Goal: Information Seeking & Learning: Learn about a topic

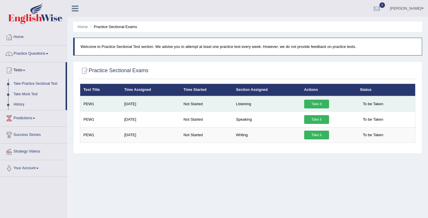
click at [320, 103] on link "Take it" at bounding box center [316, 104] width 25 height 9
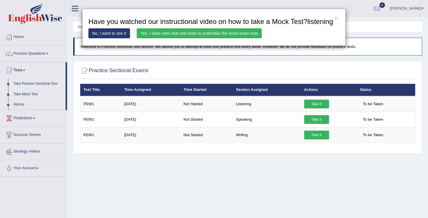
click at [180, 38] on link "Yes, I have seen that and want to undertake the mock exam now" at bounding box center [199, 33] width 125 height 10
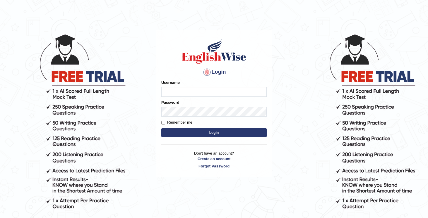
scroll to position [13, 0]
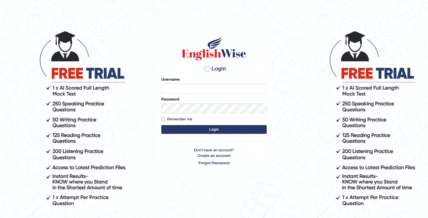
click at [207, 69] on div at bounding box center [206, 68] width 9 height 9
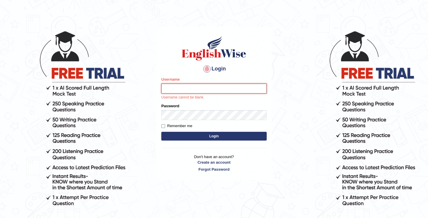
click at [209, 88] on input "Username" at bounding box center [213, 89] width 105 height 10
type input "sudin.chaudhary"
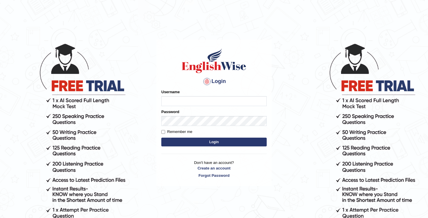
click at [211, 101] on input "Username" at bounding box center [213, 101] width 105 height 10
click at [221, 103] on input "Username" at bounding box center [213, 101] width 105 height 10
type input "[PERSON_NAME][EMAIL_ADDRESS][DOMAIN_NAME]"
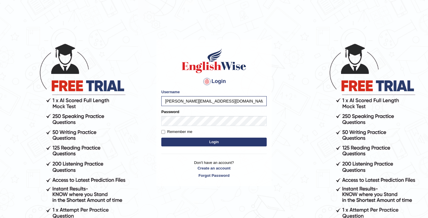
click at [166, 131] on label "Remember me" at bounding box center [176, 132] width 31 height 6
click at [165, 131] on input "Remember me" at bounding box center [163, 132] width 4 height 4
checkbox input "true"
click at [186, 137] on form "Please fix the following errors: Username sudin.chaudhary25123847@mail.bcu.uk P…" at bounding box center [213, 118] width 105 height 59
click at [182, 140] on button "Login" at bounding box center [213, 142] width 105 height 9
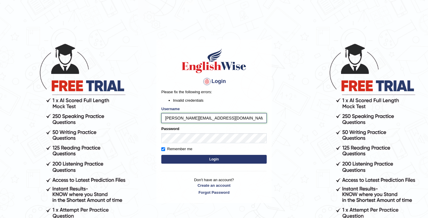
click at [234, 118] on input "[PERSON_NAME][EMAIL_ADDRESS][DOMAIN_NAME]" at bounding box center [213, 118] width 105 height 10
type input "[PERSON_NAME][EMAIL_ADDRESS][DOMAIN_NAME]"
click at [161, 155] on button "Login" at bounding box center [213, 159] width 105 height 9
drag, startPoint x: 214, startPoint y: 119, endPoint x: 194, endPoint y: 118, distance: 20.2
click at [194, 118] on input "sudin.chaudhar@mail.bcu.ac.uk" at bounding box center [213, 118] width 105 height 10
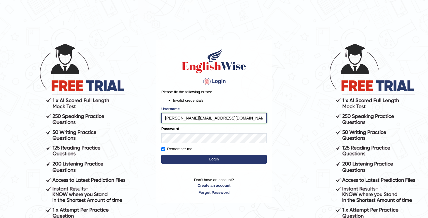
type input "sudin.chaudhary@mail.bcu.ac.uk"
click at [161, 155] on button "Login" at bounding box center [213, 159] width 105 height 9
click at [219, 192] on link "Forgot Password" at bounding box center [213, 193] width 105 height 6
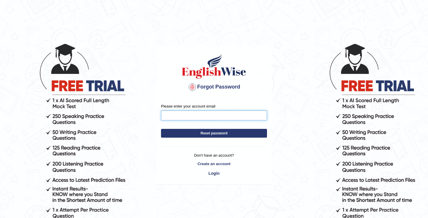
click at [216, 114] on input "Please enter your account email" at bounding box center [214, 116] width 106 height 10
type input "sudin.chaudhary@mail.bcu.ac.uk"
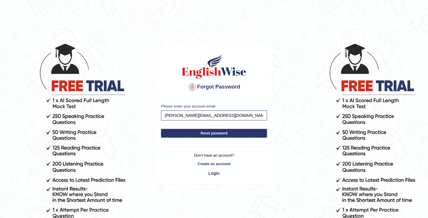
click at [212, 134] on button "Reset password" at bounding box center [214, 133] width 106 height 9
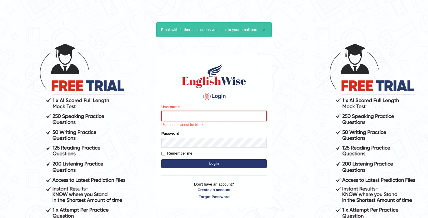
click at [213, 116] on input "Username" at bounding box center [213, 116] width 105 height 10
click at [287, 145] on body "× Email with further instructions was sent to your email box Login Please fix t…" at bounding box center [214, 130] width 428 height 218
click at [234, 116] on input "Username" at bounding box center [213, 116] width 105 height 10
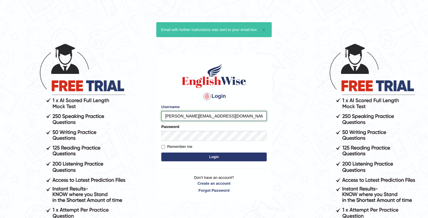
drag, startPoint x: 213, startPoint y: 115, endPoint x: 197, endPoint y: 116, distance: 16.1
click at [197, 116] on input "sudin.chaudhary@mail.bcu.uk" at bounding box center [213, 116] width 105 height 10
type input "sudin.chaudhary@mail.bcu.uk"
drag, startPoint x: 234, startPoint y: 118, endPoint x: 153, endPoint y: 116, distance: 80.8
click at [153, 116] on body "× Email with further instructions was sent to your email box Login Please fix t…" at bounding box center [214, 130] width 428 height 218
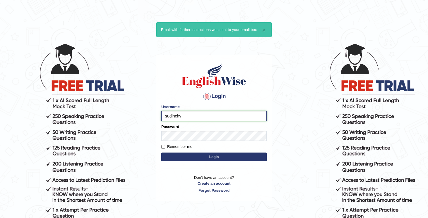
type input "sudinchy"
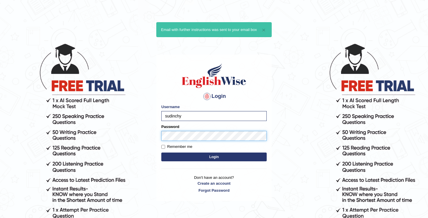
click at [161, 153] on button "Login" at bounding box center [213, 157] width 105 height 9
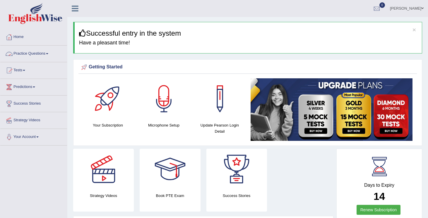
click at [140, 39] on div "× Successful entry in the system Have a pleasant time!" at bounding box center [247, 38] width 349 height 32
click at [38, 54] on link "Practice Questions" at bounding box center [33, 53] width 67 height 15
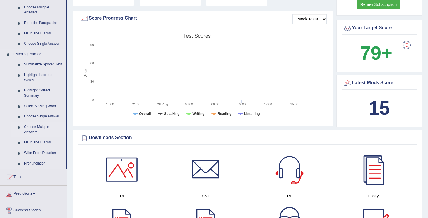
scroll to position [206, 0]
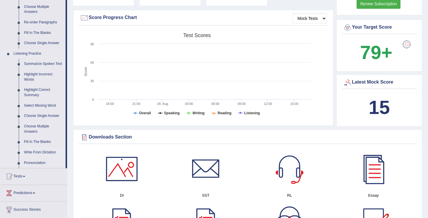
click at [37, 157] on link "Write From Dictation" at bounding box center [43, 153] width 44 height 11
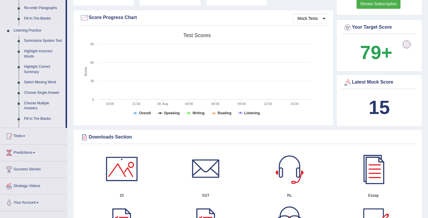
scroll to position [80, 0]
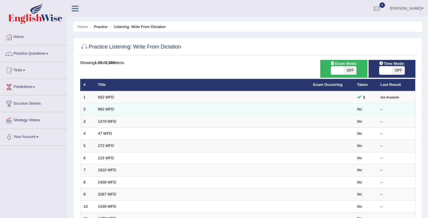
click at [356, 109] on td "No" at bounding box center [365, 110] width 23 height 12
click at [107, 110] on link "962 WFD" at bounding box center [106, 109] width 16 height 4
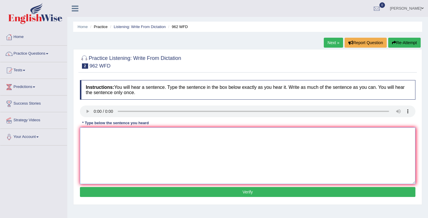
click at [107, 146] on textarea at bounding box center [247, 156] width 335 height 57
type textarea "If you have any questions about the exam please raise your hand."
click at [125, 197] on button "Verify" at bounding box center [247, 192] width 335 height 10
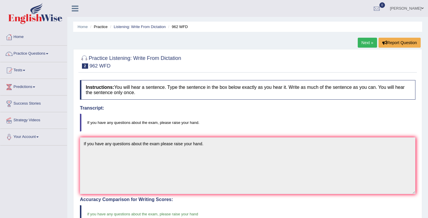
click at [371, 40] on link "Next »" at bounding box center [367, 43] width 19 height 10
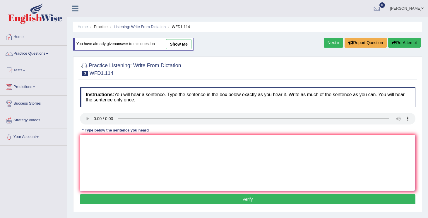
click at [97, 153] on textarea at bounding box center [247, 163] width 335 height 57
type textarea "The authors works are less philosophical and more experimental"
click at [108, 203] on button "Verify" at bounding box center [247, 200] width 335 height 10
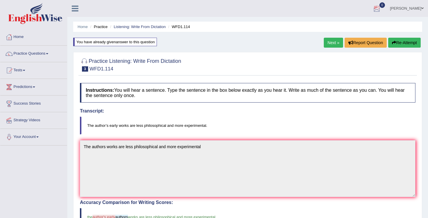
click at [327, 41] on link "Next »" at bounding box center [333, 43] width 19 height 10
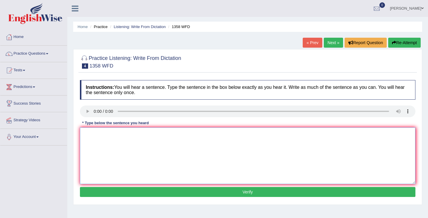
click at [99, 137] on textarea at bounding box center [247, 156] width 335 height 57
type textarea "Communication skills have become very important in recent years."
click at [136, 196] on button "Verify" at bounding box center [247, 192] width 335 height 10
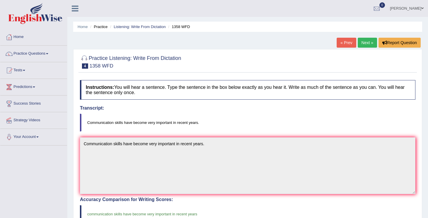
click at [361, 42] on link "Next »" at bounding box center [367, 43] width 19 height 10
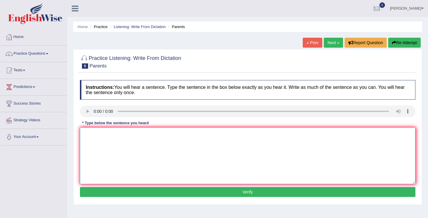
click at [100, 142] on textarea at bounding box center [247, 156] width 335 height 57
type textarea "Parents today are involved in education of their children"
click at [98, 196] on button "Verify" at bounding box center [247, 192] width 335 height 10
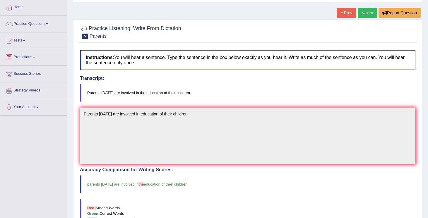
scroll to position [29, 0]
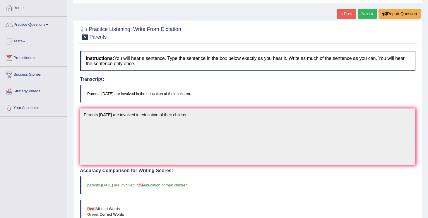
click at [363, 11] on link "Next »" at bounding box center [367, 14] width 19 height 10
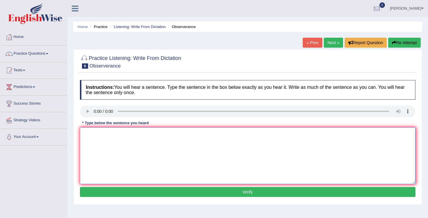
click at [104, 140] on textarea at bounding box center [247, 156] width 335 height 57
type textarea "Observers waited nervously and baited their way to concert."
click at [136, 193] on button "Verify" at bounding box center [247, 192] width 335 height 10
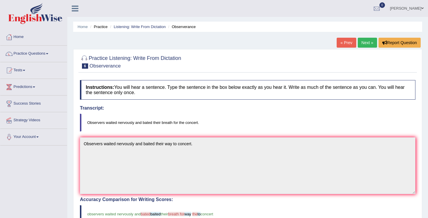
click at [363, 41] on link "Next »" at bounding box center [367, 43] width 19 height 10
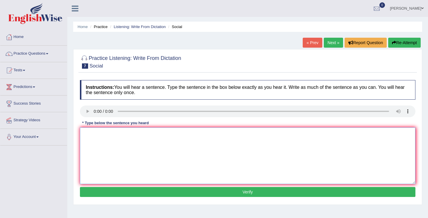
click at [90, 139] on textarea at bounding box center [247, 156] width 335 height 57
click at [118, 197] on div "Instructions: You will hear a sentence. Type the sentence in the box below exac…" at bounding box center [247, 139] width 338 height 125
click at [162, 136] on textarea "Social policy describes the ways in which society meets human needs" at bounding box center [247, 156] width 335 height 57
type textarea "Social policy describes the ways in which the society meets human needs"
click at [179, 190] on button "Verify" at bounding box center [247, 192] width 335 height 10
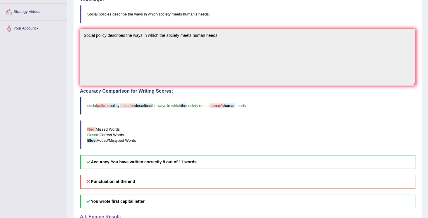
scroll to position [110, 0]
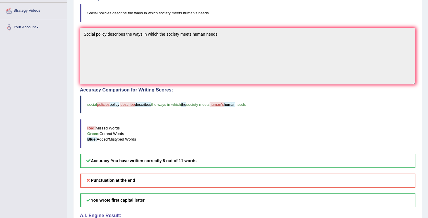
click at [178, 139] on blockquote "Red: Missed Words Green: Correct Words Blue: Added/Mistyped Words" at bounding box center [247, 133] width 335 height 29
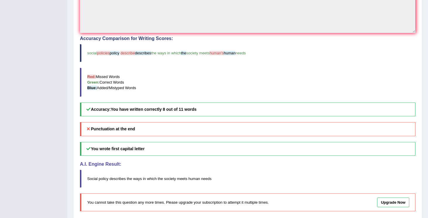
scroll to position [184, 0]
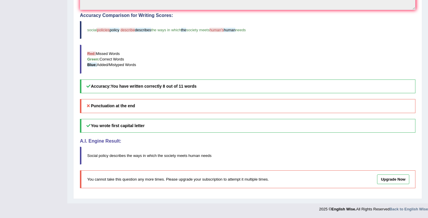
click at [178, 153] on blockquote "Social policy describes the ways in which the society meets human needs" at bounding box center [247, 156] width 335 height 18
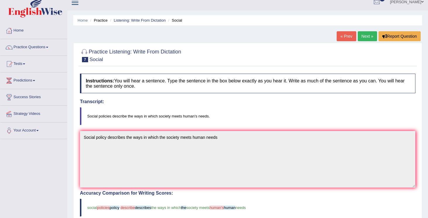
scroll to position [0, 0]
